Goal: Obtain resource: Obtain resource

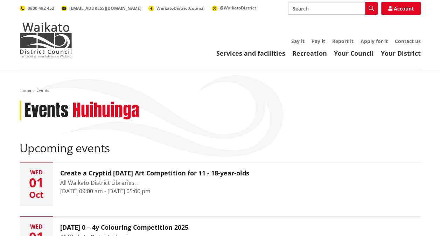
click at [297, 9] on input "Search" at bounding box center [333, 8] width 90 height 13
type input "events application"
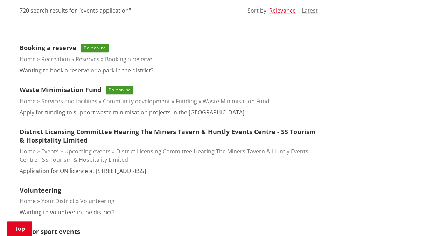
scroll to position [191, 0]
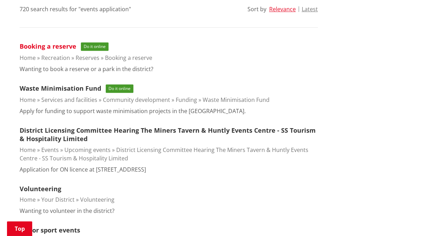
click at [48, 48] on link "Booking a reserve" at bounding box center [48, 46] width 57 height 8
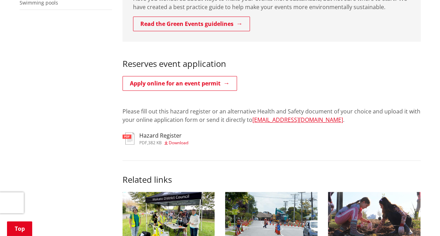
scroll to position [298, 0]
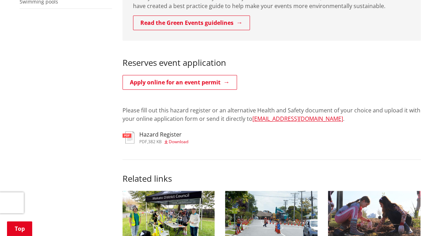
click at [182, 139] on span "Download" at bounding box center [179, 142] width 20 height 6
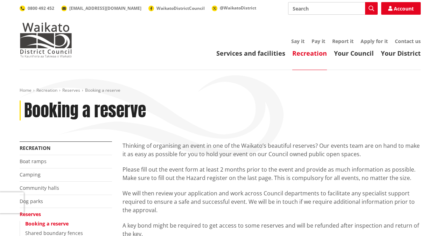
scroll to position [298, 0]
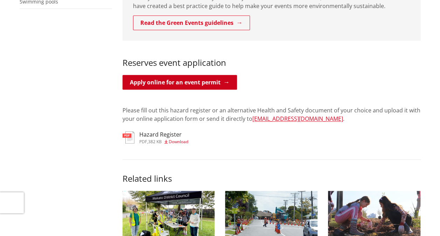
click at [186, 75] on link "Apply online for an event permit" at bounding box center [180, 82] width 115 height 15
